Goal: Transaction & Acquisition: Register for event/course

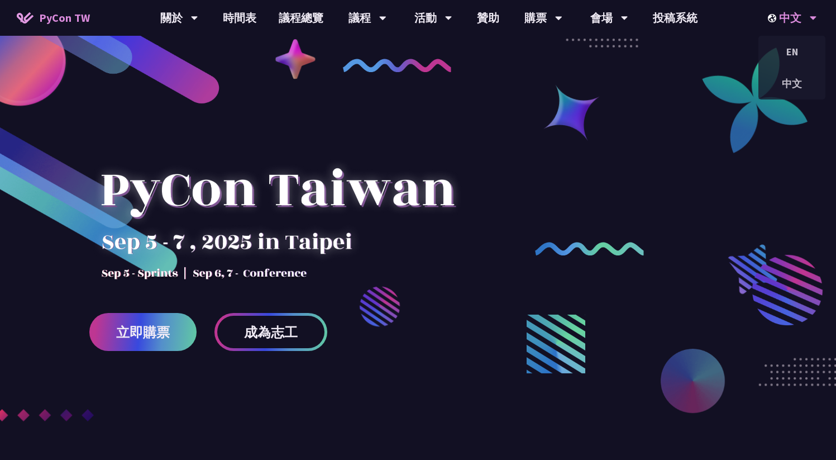
click at [778, 18] on img at bounding box center [773, 18] width 11 height 8
click at [785, 47] on div "EN" at bounding box center [792, 52] width 67 height 26
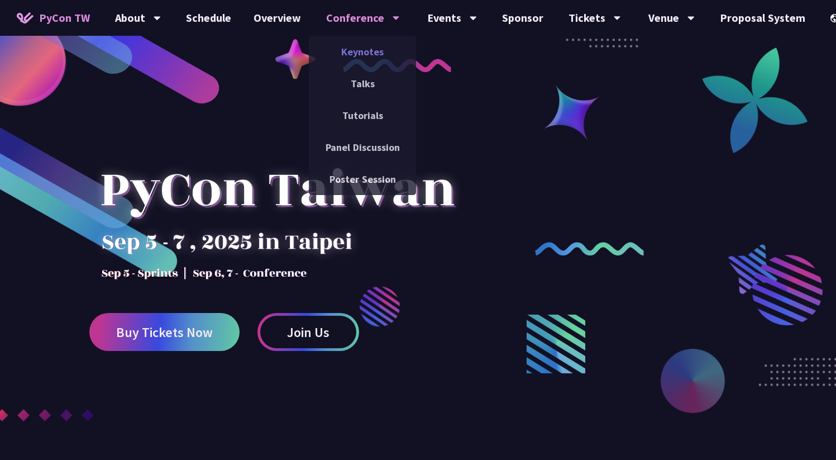
click at [364, 60] on link "Keynotes" at bounding box center [362, 52] width 107 height 26
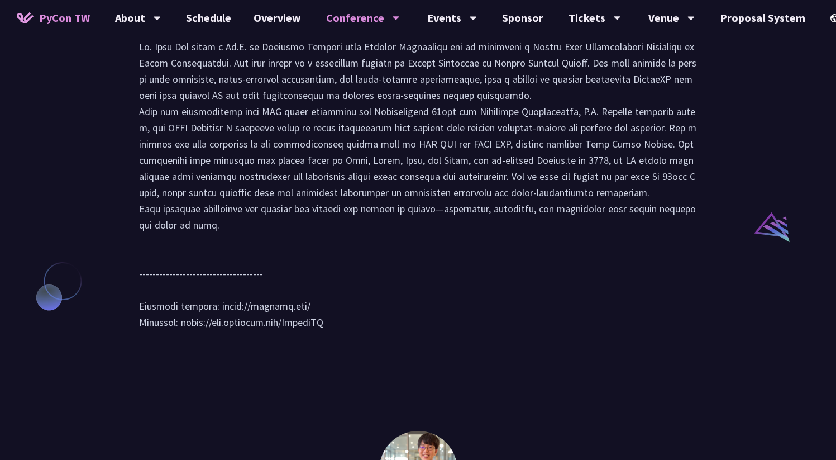
scroll to position [1002, 0]
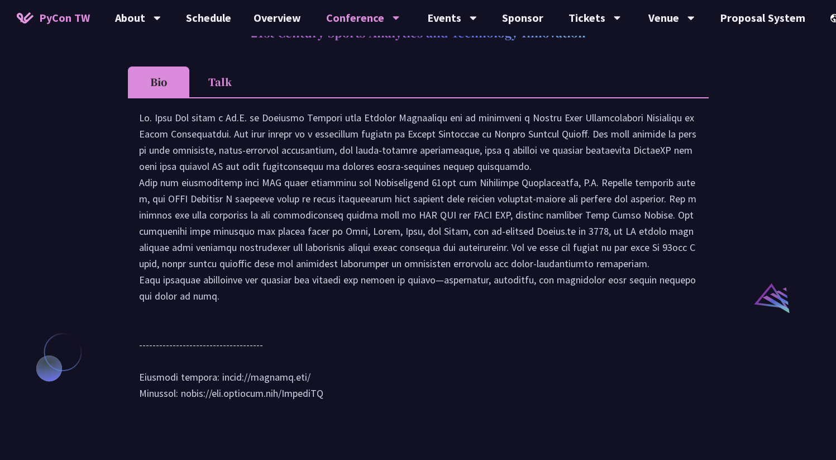
click at [236, 97] on li "Talk" at bounding box center [219, 81] width 61 height 31
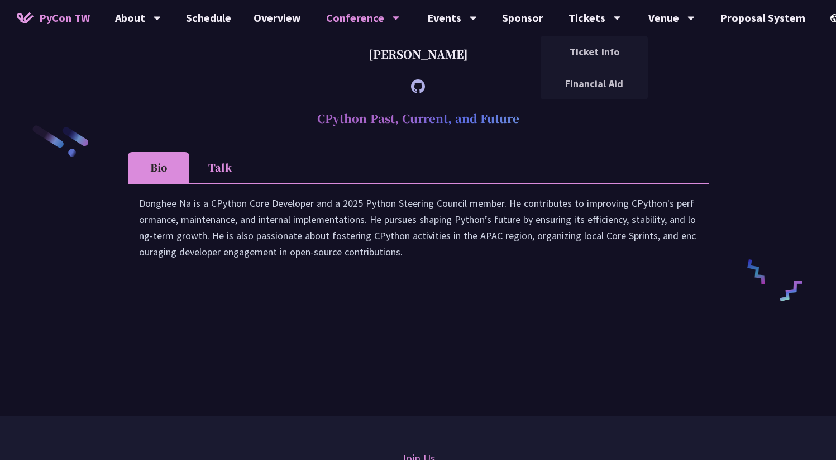
scroll to position [1699, 0]
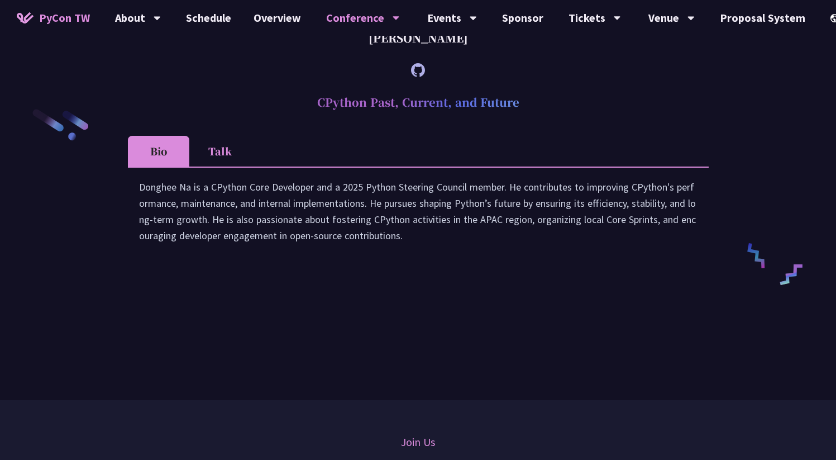
click at [211, 250] on div "Donghee Na is a CPython Core Developer and a 2025 Python Steering Council membe…" at bounding box center [418, 217] width 559 height 76
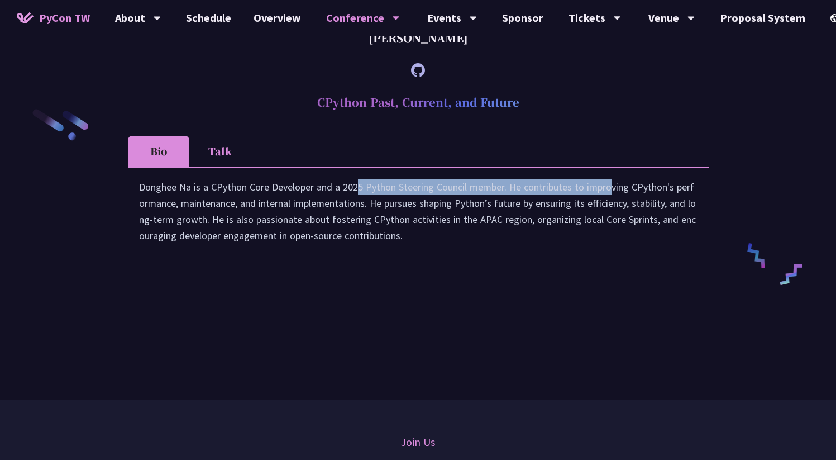
drag, startPoint x: 244, startPoint y: 250, endPoint x: 504, endPoint y: 247, distance: 260.9
click at [504, 247] on div "Donghee Na is a CPython Core Developer and a 2025 Python Steering Council membe…" at bounding box center [418, 217] width 559 height 76
copy div "Core Developer and a 2025 Python Steering Council member"
click at [589, 61] on link "Ticket Info" at bounding box center [594, 52] width 107 height 26
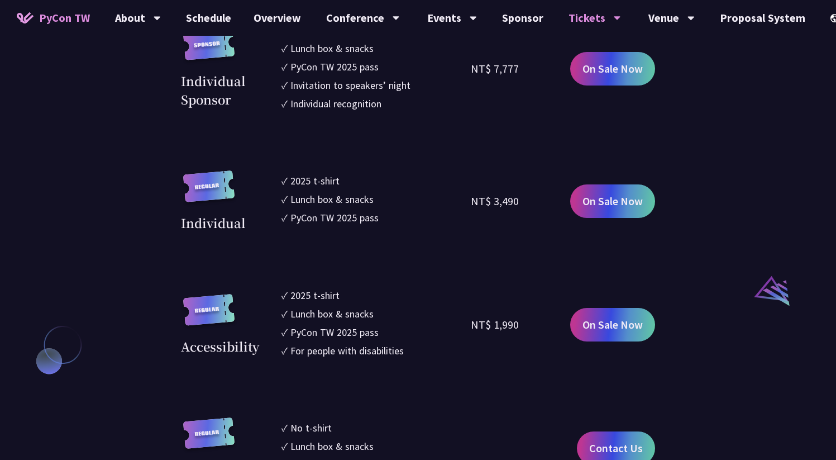
scroll to position [1093, 0]
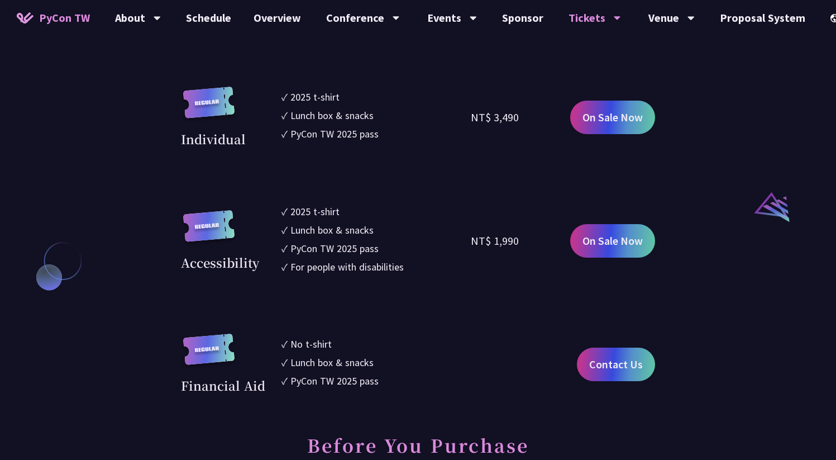
click at [199, 144] on div "Individual" at bounding box center [213, 139] width 65 height 18
copy div "Individual"
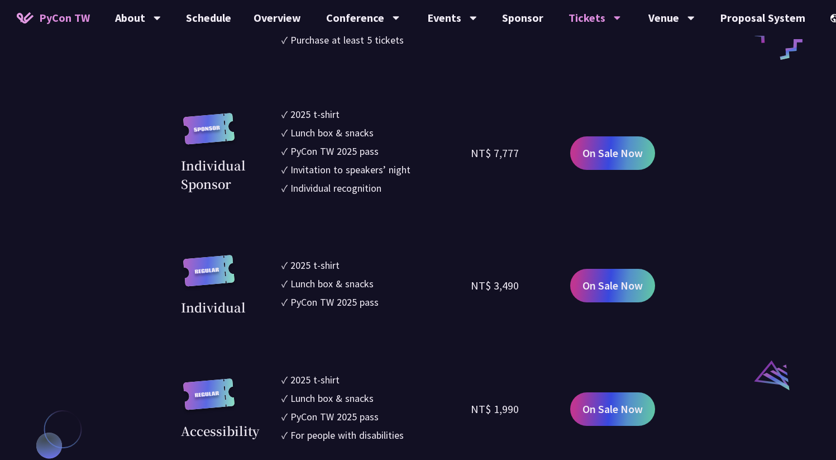
scroll to position [889, 0]
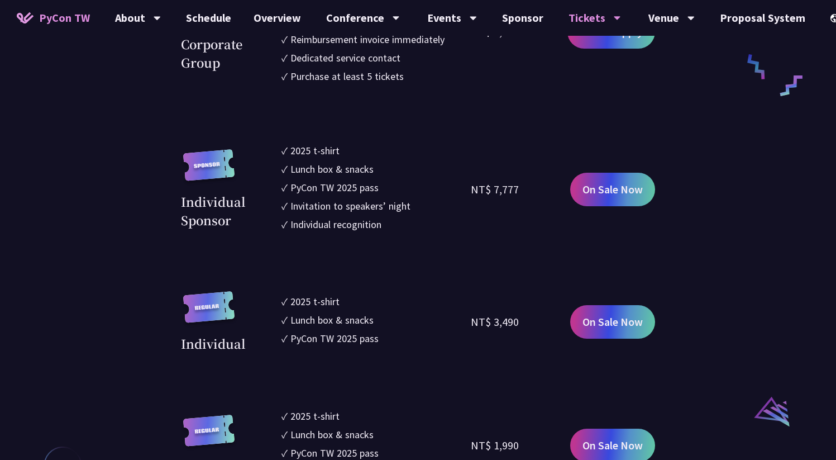
drag, startPoint x: 385, startPoint y: 340, endPoint x: 288, endPoint y: 304, distance: 103.4
click at [288, 306] on ul "✓ 2025 t-shirt ✓ Lunch box & snacks ✓ PyCon TW 2025 pass" at bounding box center [377, 321] width 190 height 61
click at [288, 304] on li "✓ 2025 t-shirt" at bounding box center [377, 301] width 190 height 15
drag, startPoint x: 283, startPoint y: 300, endPoint x: 378, endPoint y: 345, distance: 105.0
click at [378, 345] on ul "✓ 2025 t-shirt ✓ Lunch box & snacks ✓ PyCon TW 2025 pass" at bounding box center [377, 321] width 190 height 61
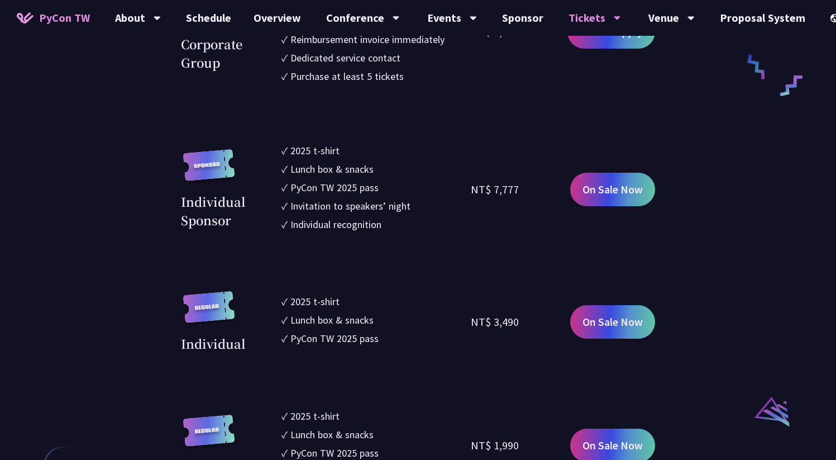
copy ul "✓ 2025 t-shirt ✓ Lunch box & snacks ✓ PyCon TW 2025 pass"
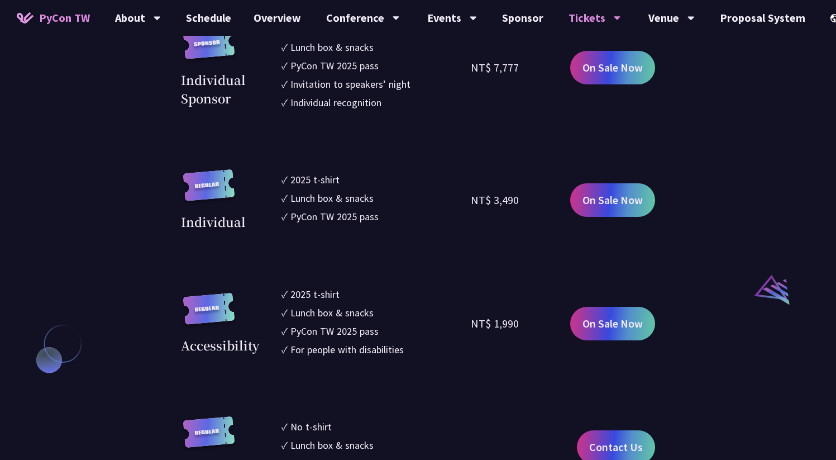
scroll to position [776, 0]
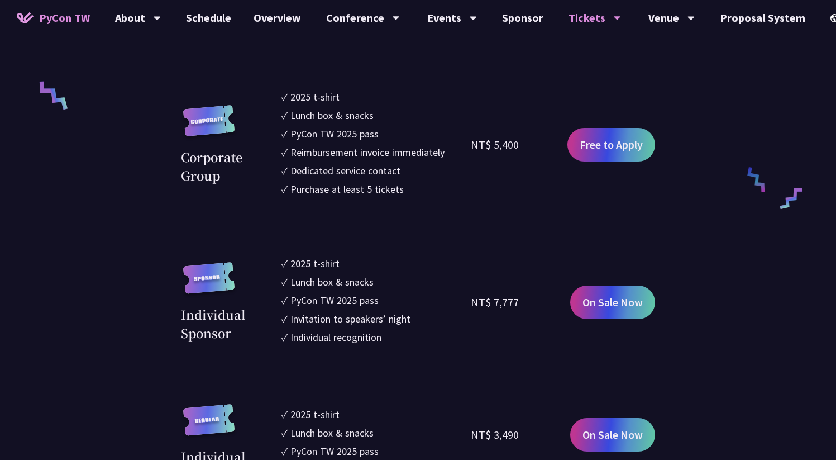
drag, startPoint x: 397, startPoint y: 336, endPoint x: 274, endPoint y: 261, distance: 144.2
click at [274, 261] on div "Individual Sponsor ✓ 2025 t-shirt ✓ Lunch box & snacks ✓ PyCon TW 2025 pass ✓ I…" at bounding box center [418, 302] width 474 height 92
drag, startPoint x: 325, startPoint y: 280, endPoint x: 307, endPoint y: 278, distance: 18.6
click at [325, 280] on div "Lunch box & snacks" at bounding box center [331, 281] width 83 height 15
drag, startPoint x: 279, startPoint y: 261, endPoint x: 392, endPoint y: 337, distance: 135.6
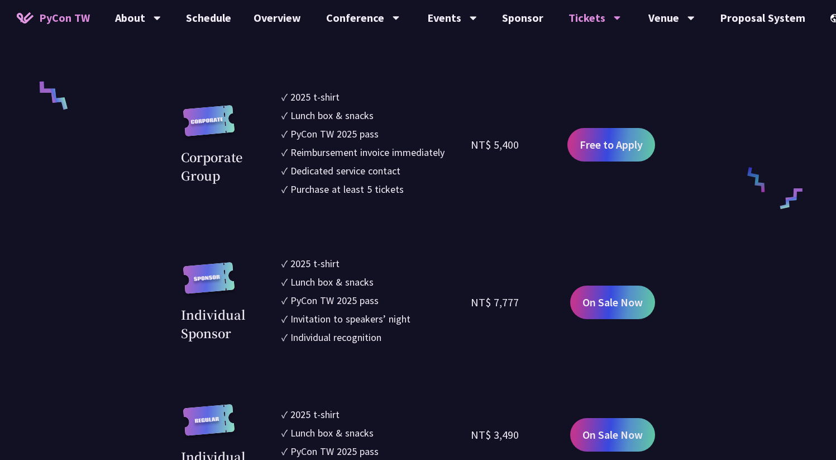
click at [390, 333] on div "Individual Sponsor ✓ 2025 t-shirt ✓ Lunch box & snacks ✓ PyCon TW 2025 pass ✓ I…" at bounding box center [418, 302] width 474 height 92
click at [397, 342] on li "✓ Individual recognition" at bounding box center [377, 337] width 190 height 15
drag, startPoint x: 394, startPoint y: 342, endPoint x: 300, endPoint y: 268, distance: 119.7
click at [300, 268] on ul "✓ 2025 t-shirt ✓ Lunch box & snacks ✓ PyCon TW 2025 pass ✓ Invitation to speake…" at bounding box center [377, 302] width 190 height 92
drag, startPoint x: 300, startPoint y: 268, endPoint x: 287, endPoint y: 265, distance: 13.7
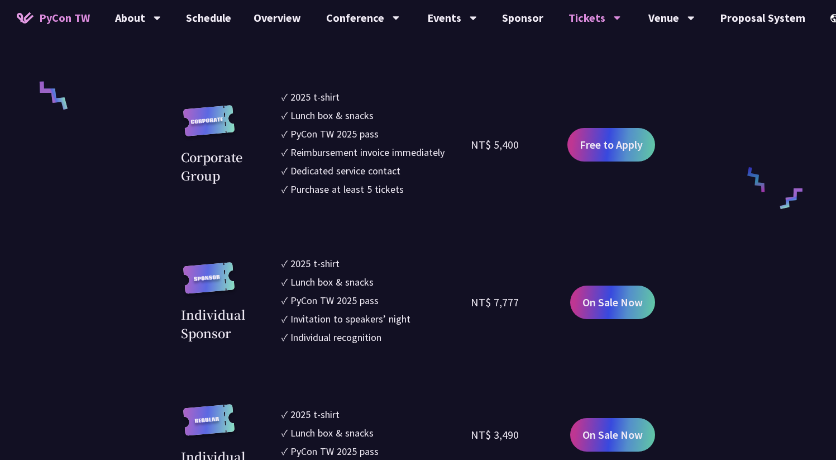
click at [287, 265] on li "✓ 2025 t-shirt" at bounding box center [377, 263] width 190 height 15
click at [283, 263] on li "✓ 2025 t-shirt" at bounding box center [377, 263] width 190 height 15
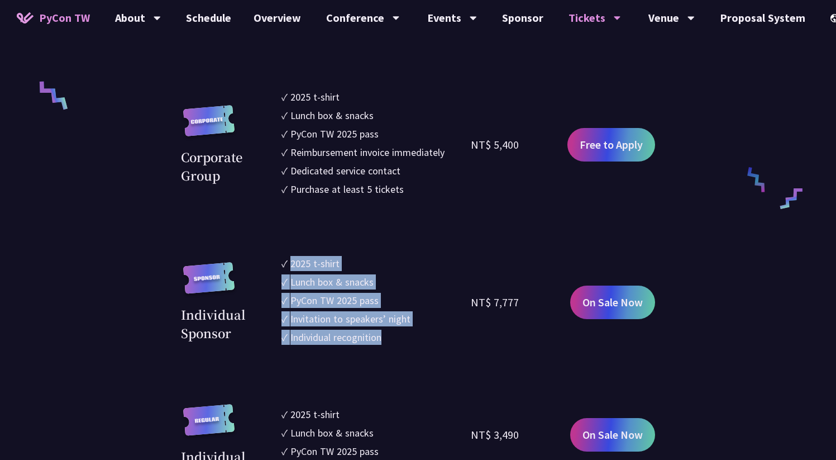
drag, startPoint x: 293, startPoint y: 263, endPoint x: 416, endPoint y: 348, distance: 149.4
click at [416, 348] on section "Corporate ✓ 2025 t-shirt ✓ Lunch box & snacks ✓ PyCon TW 2025 pass ✓ Reimbursem…" at bounding box center [418, 328] width 474 height 767
copy ul "2025 t-shirt ✓ Lunch box & snacks ✓ PyCon TW 2025 pass ✓ Invitation to speakers…"
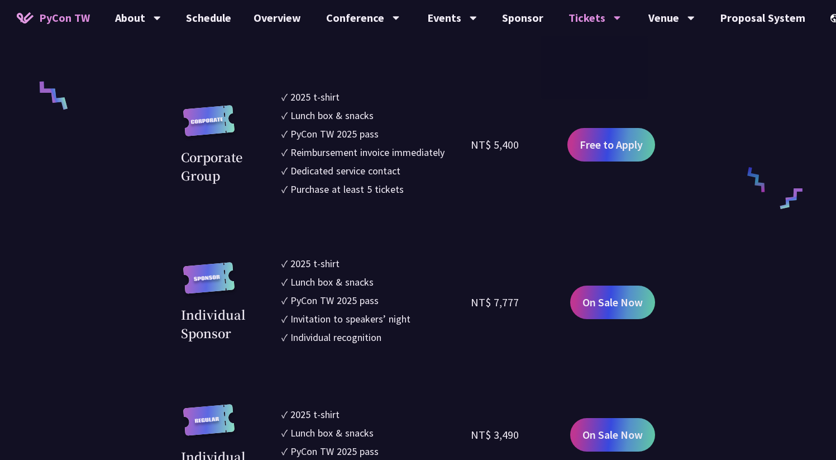
click at [368, 191] on div "Purchase at least 5 tickets" at bounding box center [346, 189] width 113 height 15
drag, startPoint x: 232, startPoint y: 347, endPoint x: 237, endPoint y: 342, distance: 6.7
click at [233, 346] on div "Individual Sponsor ✓ 2025 t-shirt ✓ Lunch box & snacks ✓ PyCon TW 2025 pass ✓ I…" at bounding box center [418, 302] width 474 height 92
drag, startPoint x: 242, startPoint y: 334, endPoint x: 158, endPoint y: 309, distance: 88.6
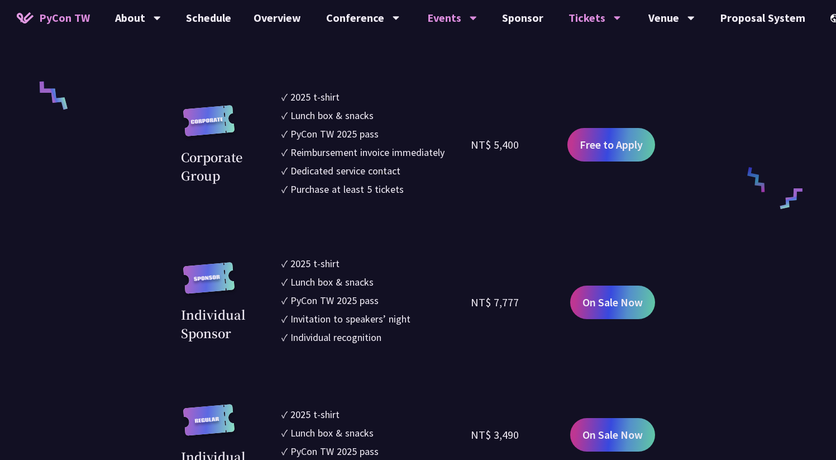
copy div "Individual Sponsor"
